Goal: Find contact information: Find contact information

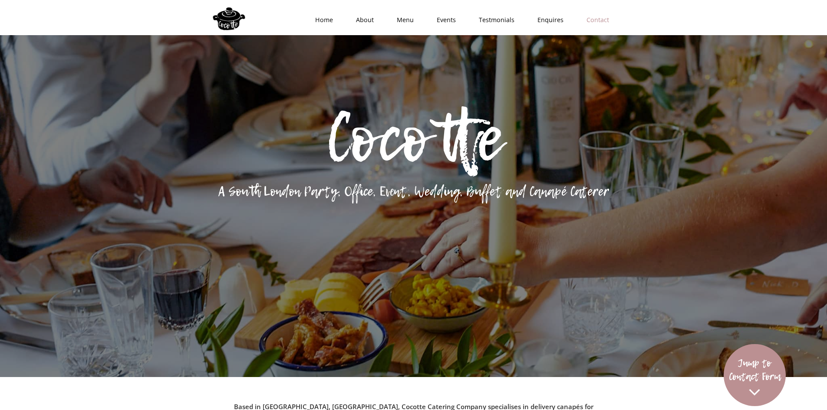
click at [601, 24] on link "Contact" at bounding box center [595, 20] width 46 height 26
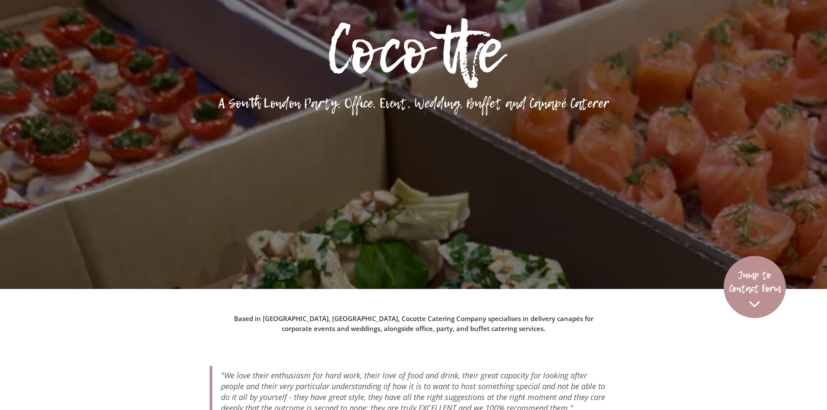
scroll to position [3106, 0]
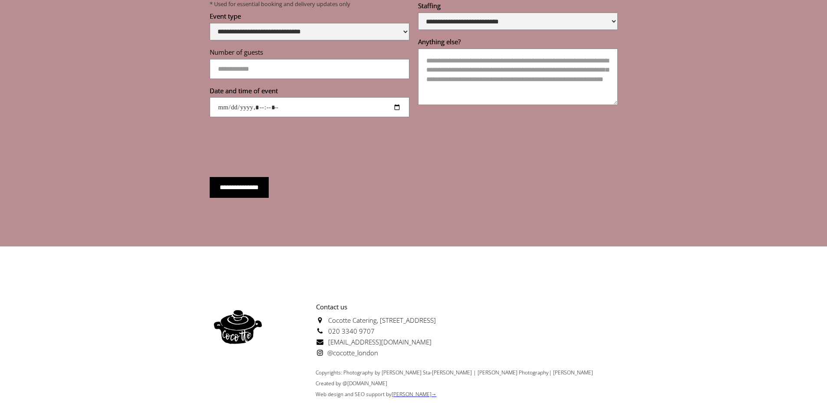
drag, startPoint x: 543, startPoint y: 292, endPoint x: 381, endPoint y: 297, distance: 162.5
click at [381, 297] on div "Contact us [GEOGRAPHIC_DATA][STREET_ADDRESS] 020 3340 9707 [EMAIL_ADDRESS][DOMA…" at bounding box center [414, 330] width 408 height 66
copy span "[STREET_ADDRESS]"
drag, startPoint x: 413, startPoint y: 320, endPoint x: 328, endPoint y: 318, distance: 84.7
click at [328, 318] on p "Contact us [GEOGRAPHIC_DATA][STREET_ADDRESS] 020 3340 9707 [EMAIL_ADDRESS][DOMA…" at bounding box center [351, 330] width 170 height 57
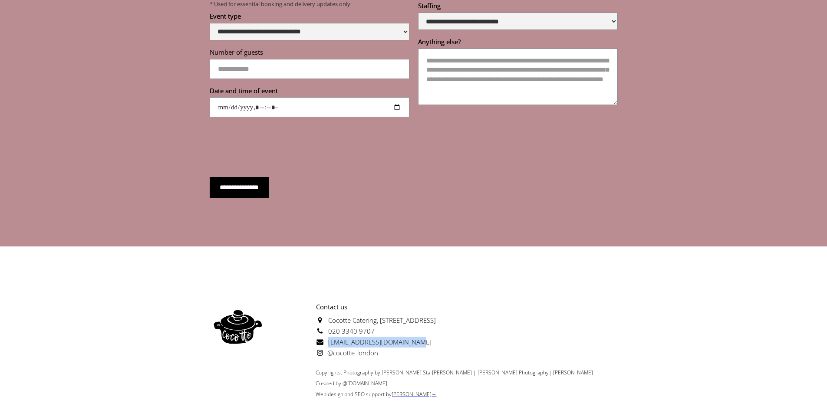
copy span "[EMAIL_ADDRESS][DOMAIN_NAME]"
drag, startPoint x: 379, startPoint y: 305, endPoint x: 327, endPoint y: 305, distance: 51.7
click at [327, 305] on p "Contact us [GEOGRAPHIC_DATA][STREET_ADDRESS] 020 3340 9707 [EMAIL_ADDRESS][DOMA…" at bounding box center [351, 330] width 170 height 57
copy span "020 3340 9707"
drag, startPoint x: 336, startPoint y: 293, endPoint x: 376, endPoint y: 297, distance: 40.6
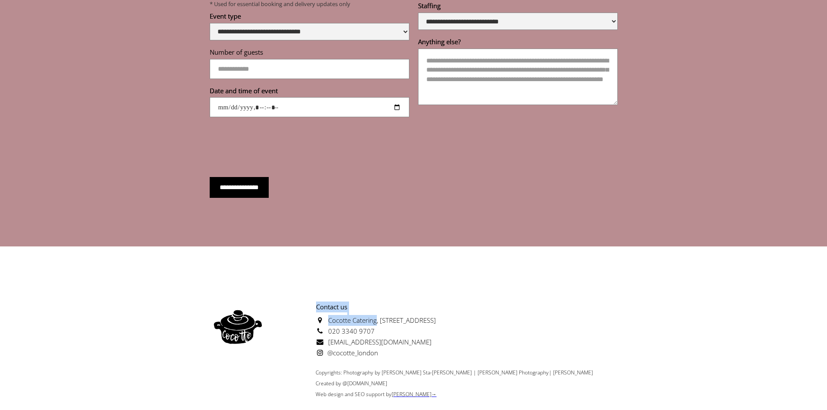
click at [376, 302] on p "Contact us [GEOGRAPHIC_DATA][STREET_ADDRESS] 020 3340 9707 [EMAIL_ADDRESS][DOMA…" at bounding box center [351, 330] width 170 height 57
copy p "Contact us Cocotte Catering"
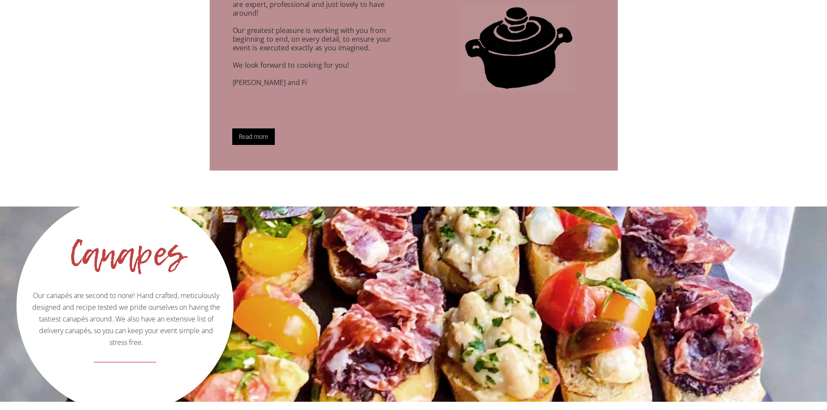
scroll to position [0, 0]
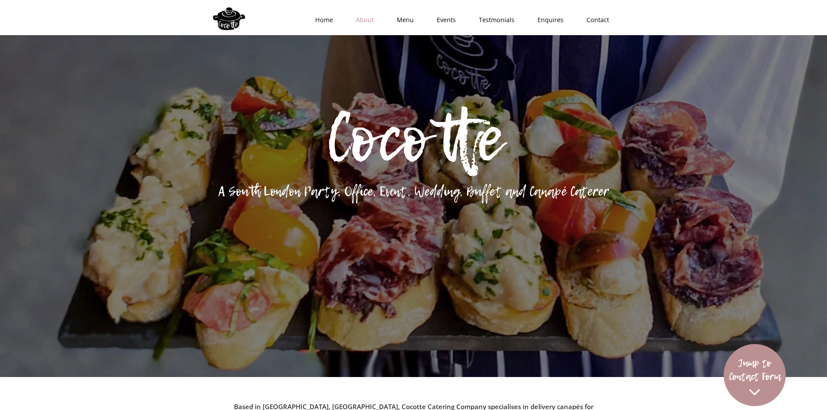
click at [367, 15] on link "About" at bounding box center [362, 20] width 41 height 26
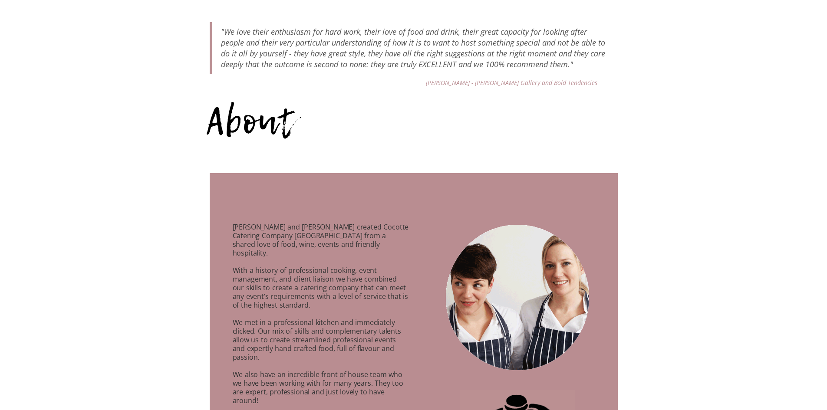
scroll to position [433, 0]
drag, startPoint x: 250, startPoint y: 225, endPoint x: 230, endPoint y: 225, distance: 20.4
click at [230, 225] on p "[PERSON_NAME] and [PERSON_NAME] created Cocotte Catering Company [GEOGRAPHIC_DA…" at bounding box center [310, 355] width 201 height 286
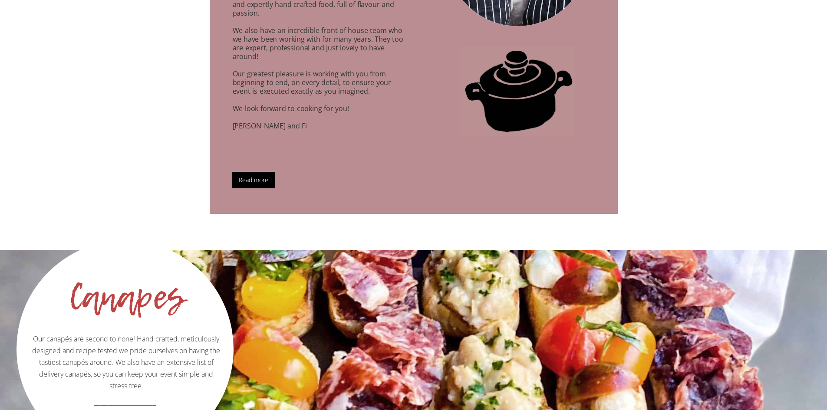
scroll to position [780, 0]
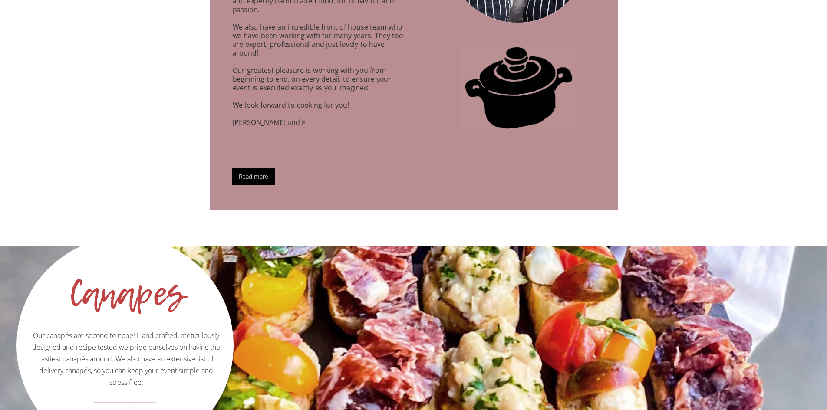
click at [258, 168] on link "Read more" at bounding box center [253, 176] width 43 height 17
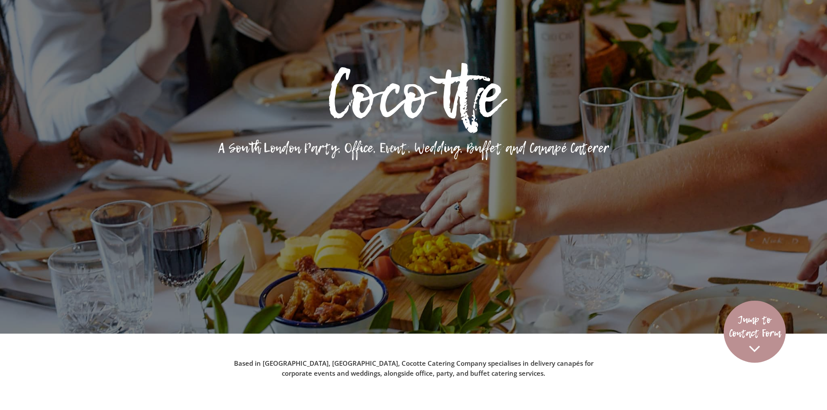
scroll to position [0, 0]
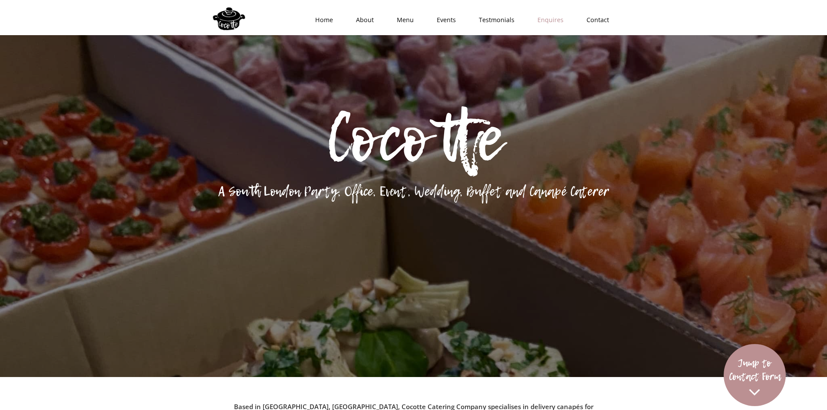
click at [561, 19] on link "Enquires" at bounding box center [547, 20] width 49 height 26
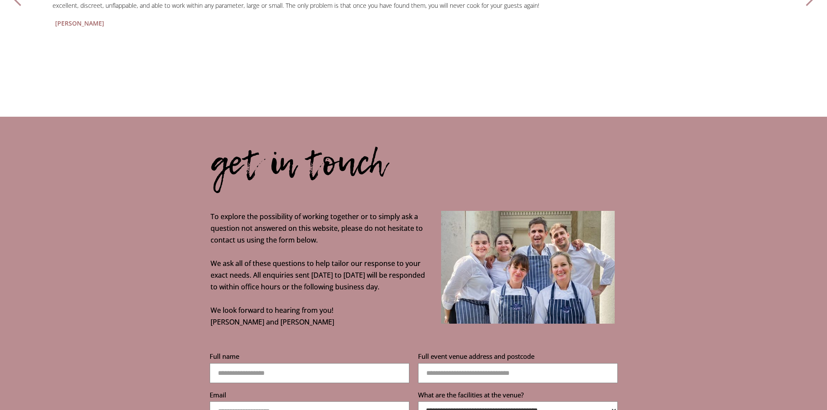
scroll to position [2810, 0]
